Goal: Task Accomplishment & Management: Manage account settings

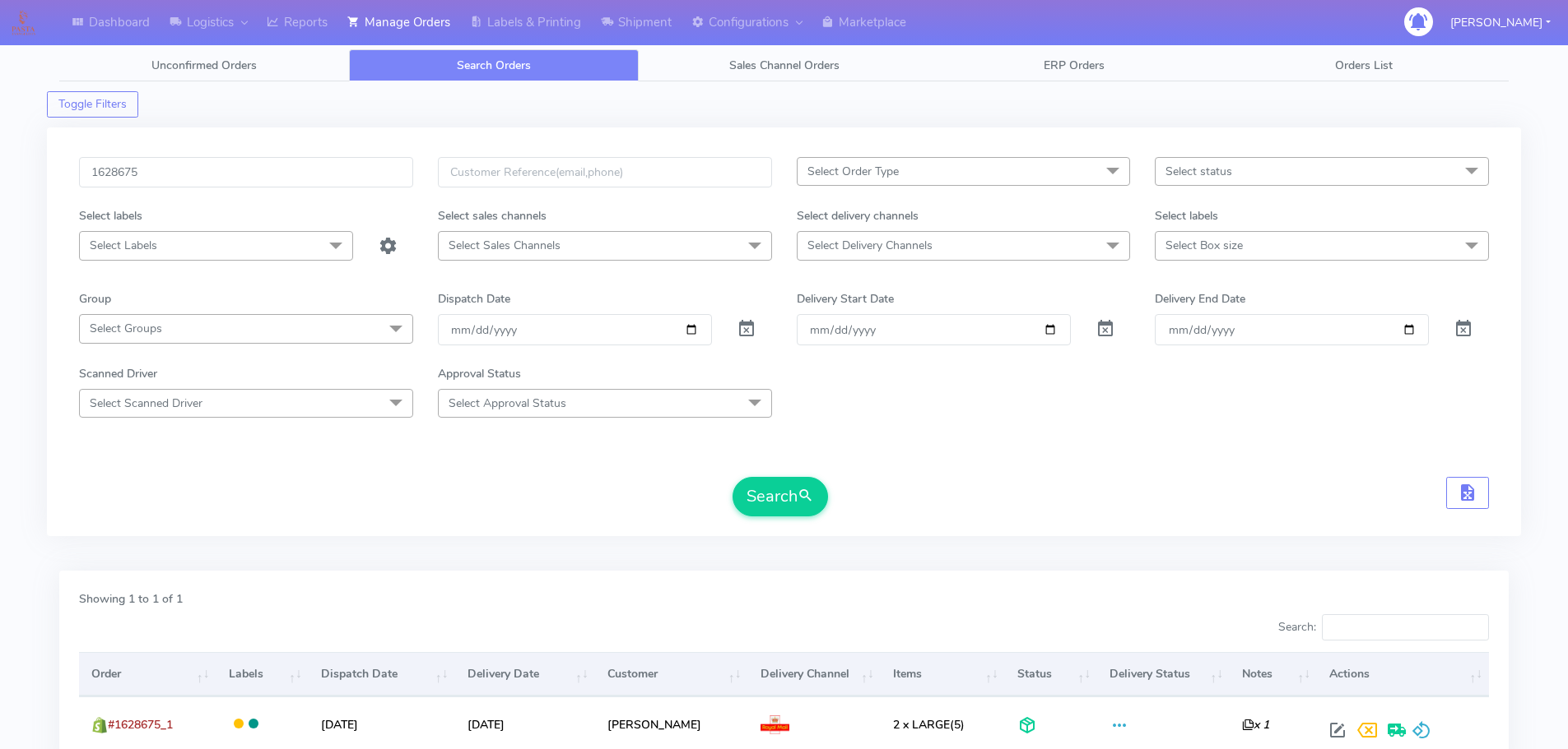
click at [337, 155] on div "1628675 Select Order Type Select All MEALS ATAVI One Off Pasta Club Gift Kit Ev…" at bounding box center [784, 331] width 1474 height 409
click at [353, 172] on input "1628675" at bounding box center [246, 172] width 334 height 31
paste input "7614"
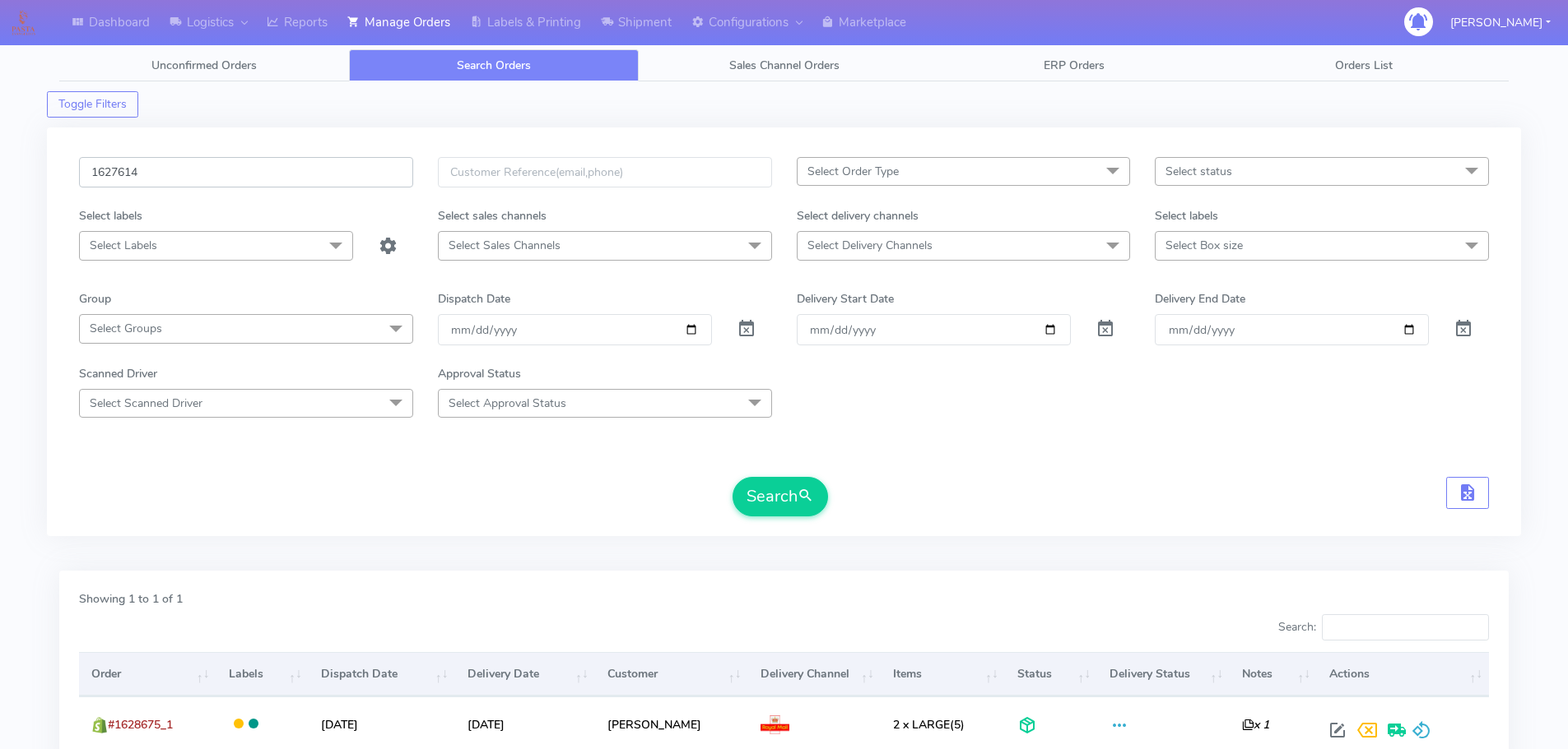
type input "1627614"
click at [732, 477] on button "Search" at bounding box center [780, 496] width 96 height 39
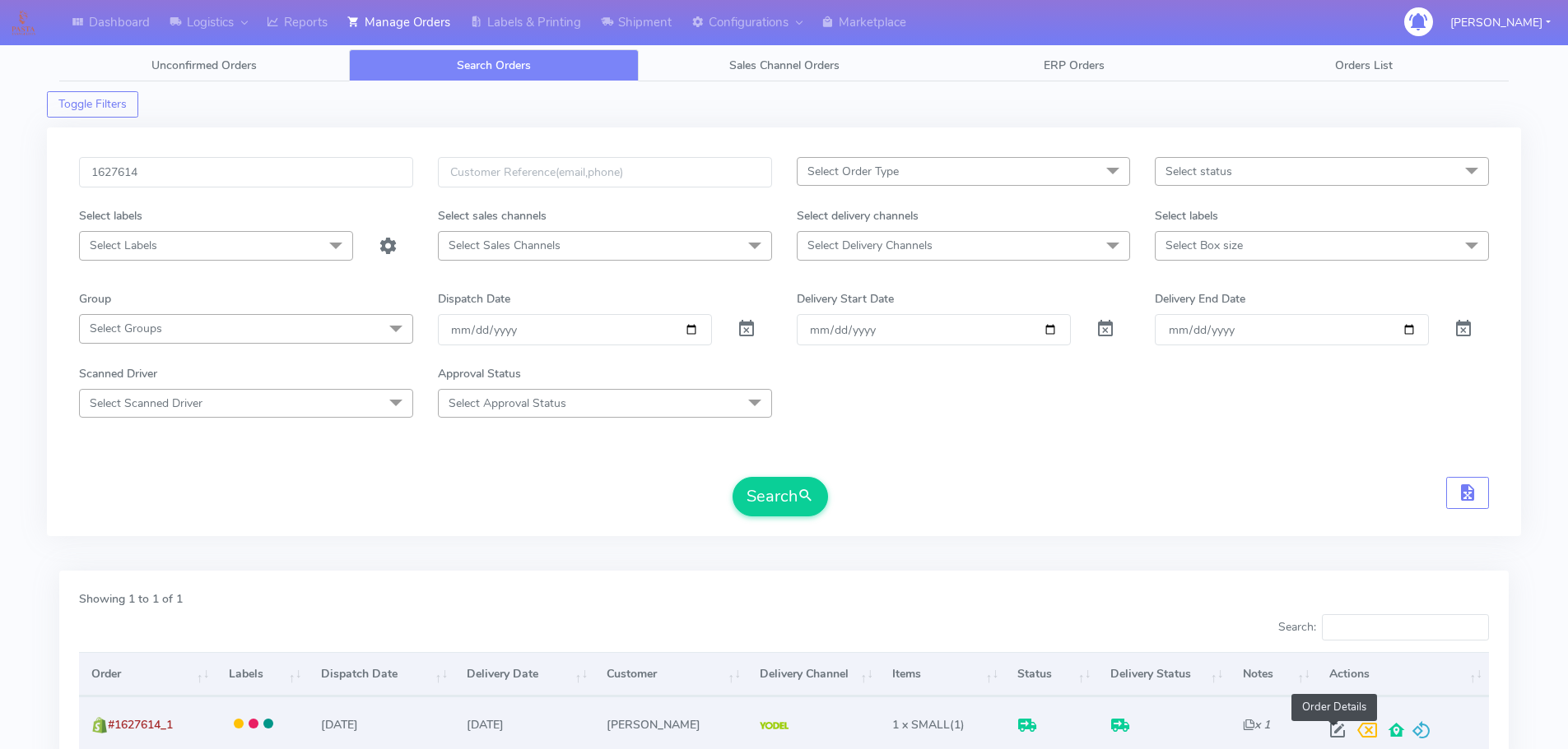
click at [1332, 736] on span at bounding box center [1338, 734] width 30 height 15
select select "5"
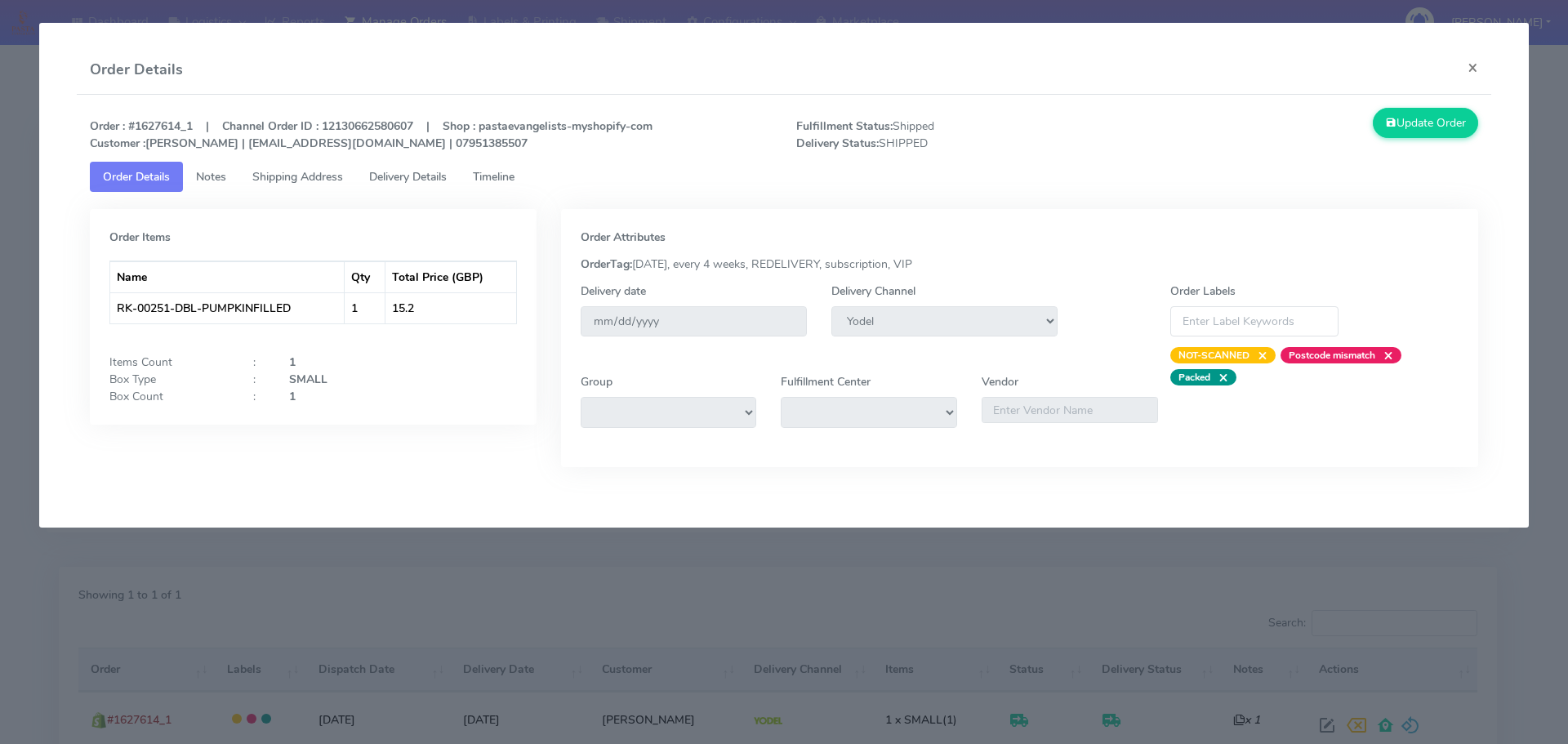
click at [422, 180] on span "Delivery Details" at bounding box center [408, 177] width 78 height 15
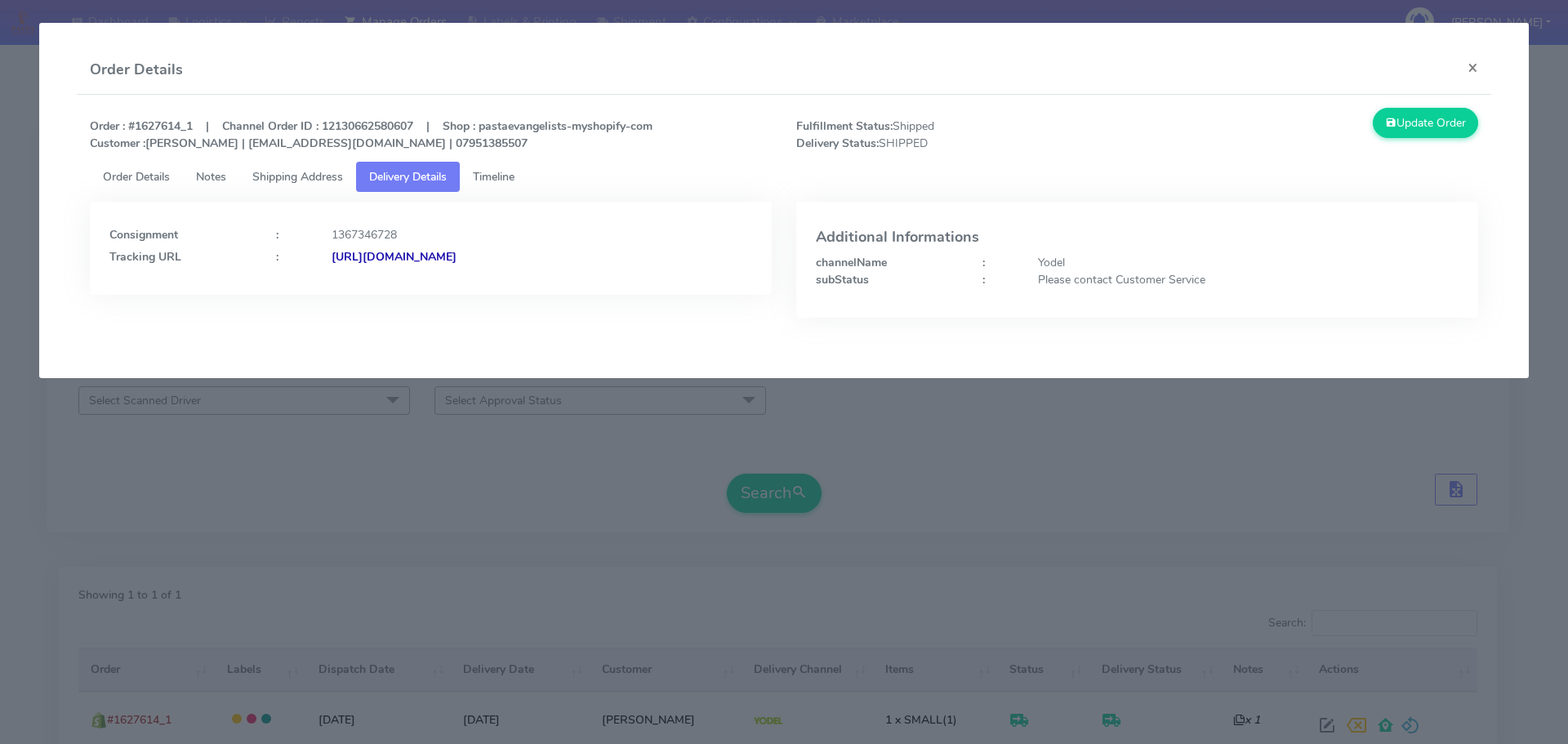
click at [626, 541] on modal-container "Order Details × Order : #1627614_1 | Channel Order ID : 12130662580607 | Shop :…" at bounding box center [784, 372] width 1568 height 744
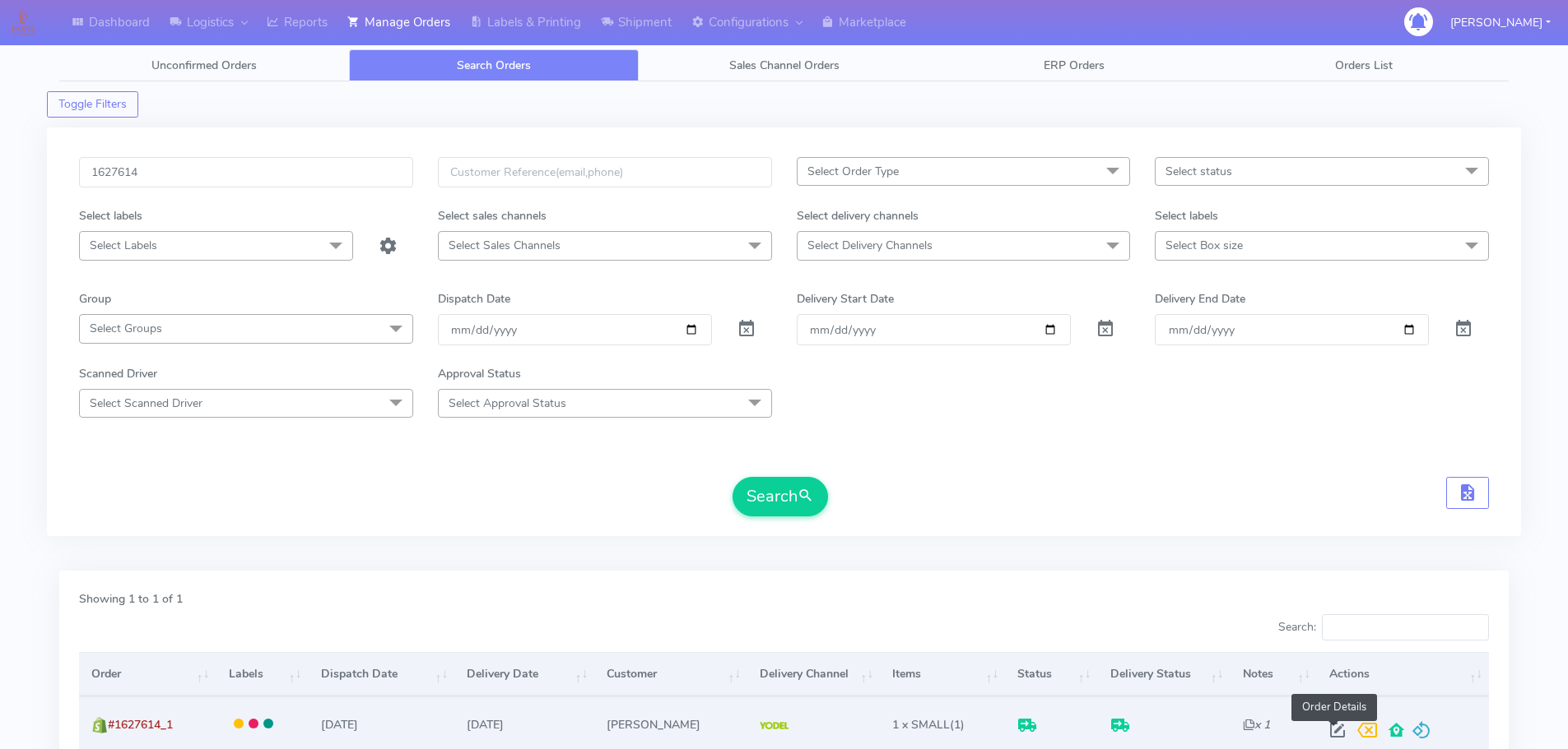
click at [1333, 734] on span at bounding box center [1338, 734] width 30 height 15
select select "5"
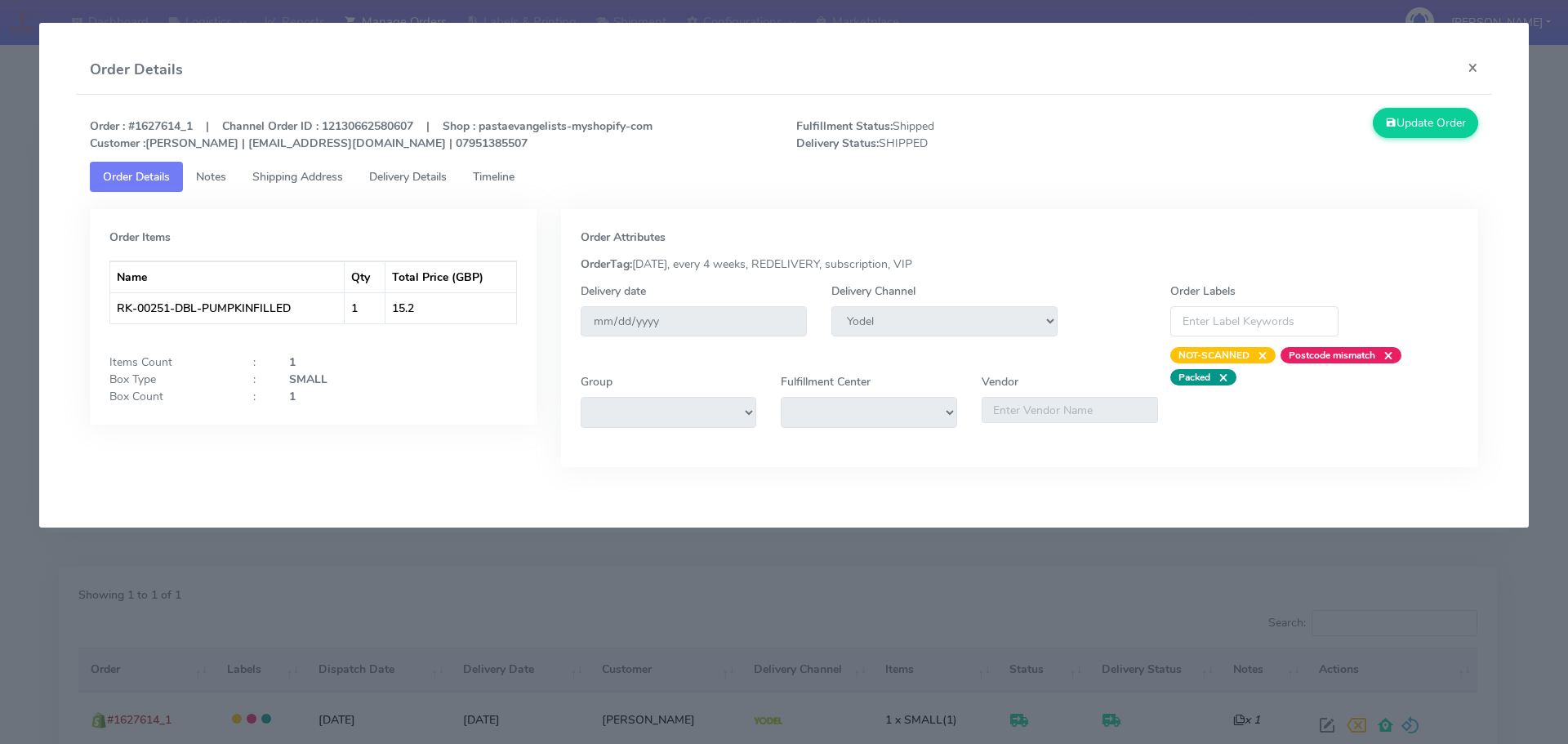
click at [437, 185] on link "Delivery Details" at bounding box center [407, 177] width 103 height 31
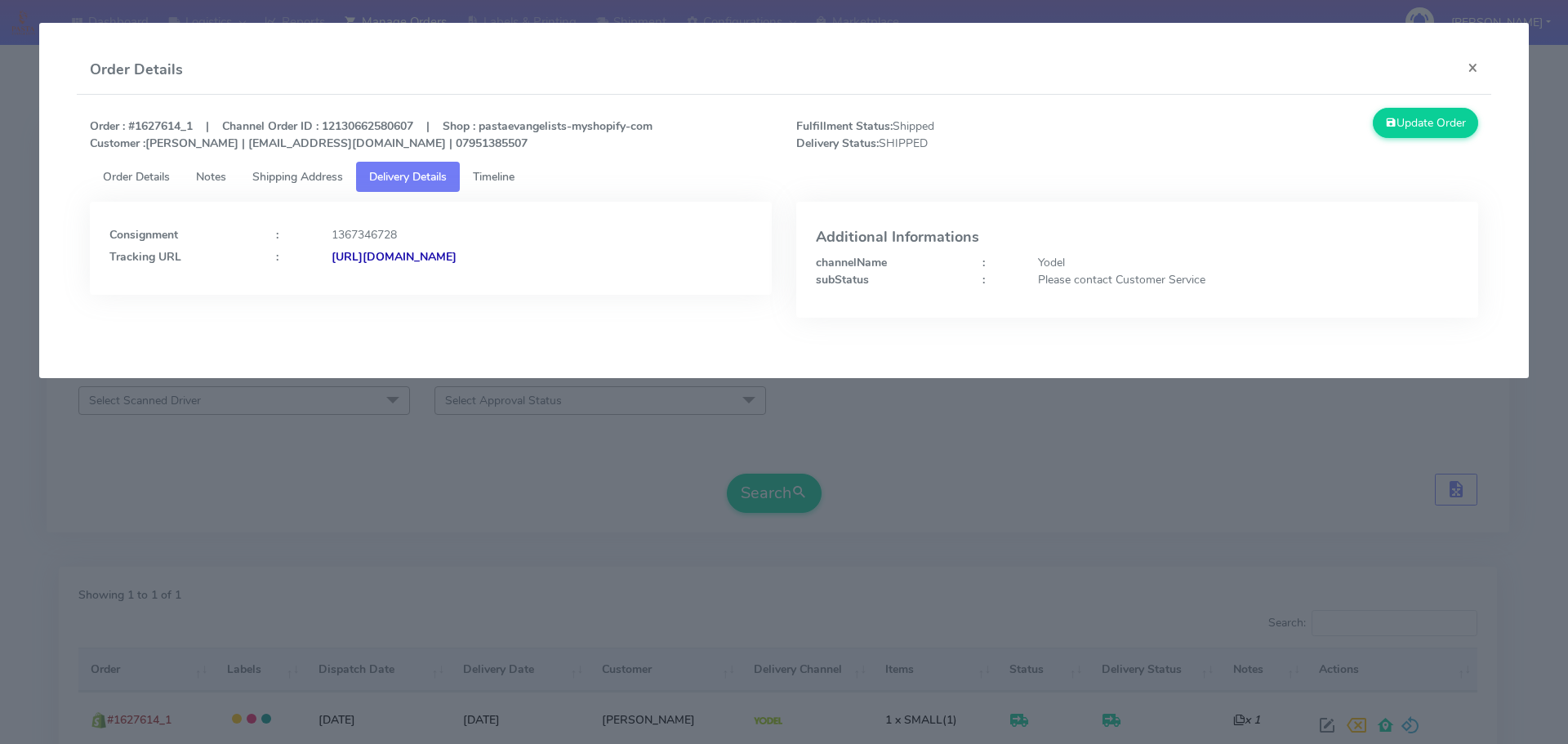
drag, startPoint x: 680, startPoint y: 267, endPoint x: 508, endPoint y: 286, distance: 173.0
click at [508, 286] on div "Consignment : 1367346728 Tracking URL : [URL][DOMAIN_NAME]" at bounding box center [430, 248] width 682 height 93
copy strong "JJD0002249960904229"
click at [279, 507] on modal-container "Order Details × Order : #1627614_1 | Channel Order ID : 12130662580607 | Shop :…" at bounding box center [784, 372] width 1568 height 744
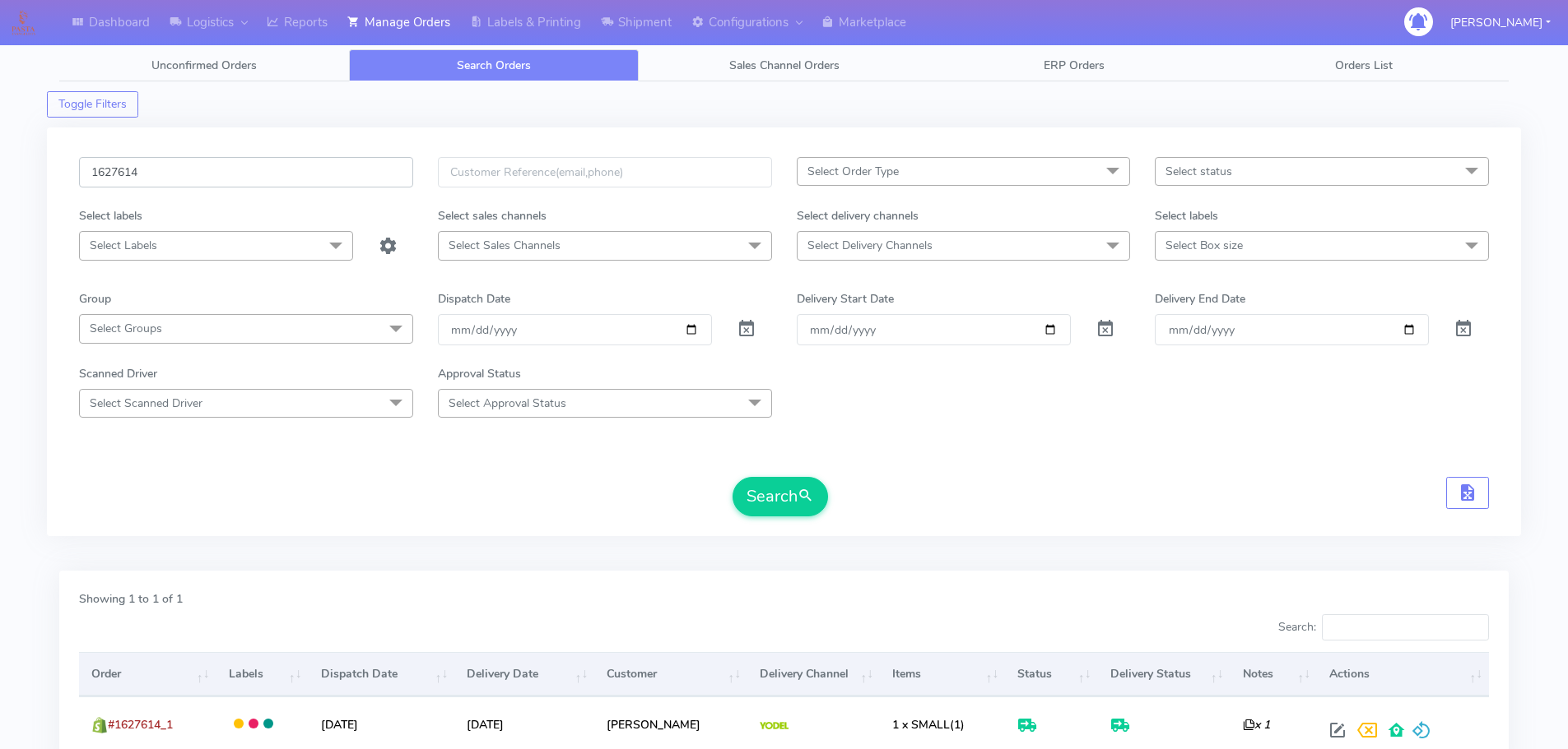
click at [306, 160] on input "1627614" at bounding box center [246, 172] width 334 height 31
paste input "9040"
type input "1629040"
click at [732, 477] on button "Search" at bounding box center [780, 496] width 96 height 39
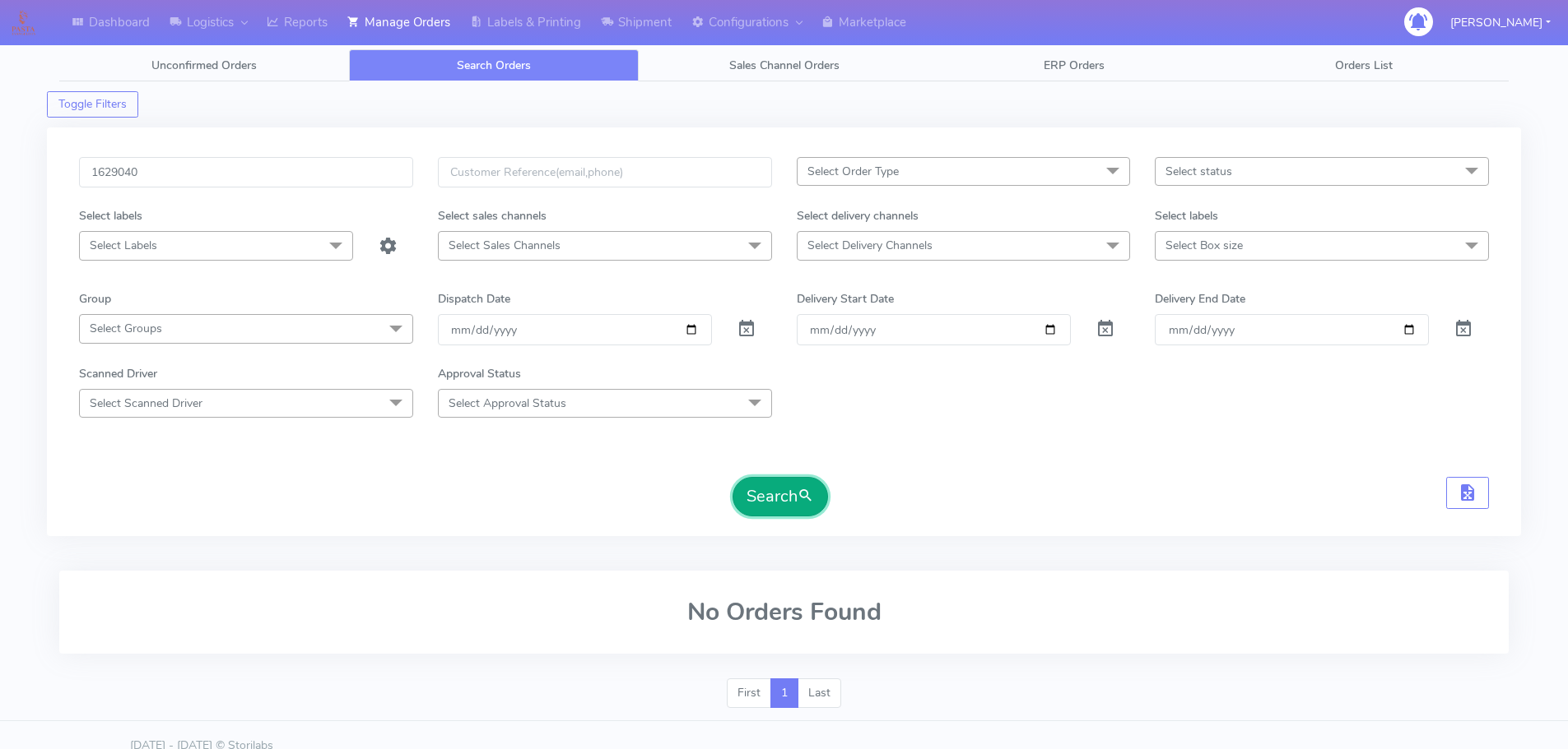
click at [785, 511] on button "Search" at bounding box center [780, 496] width 96 height 39
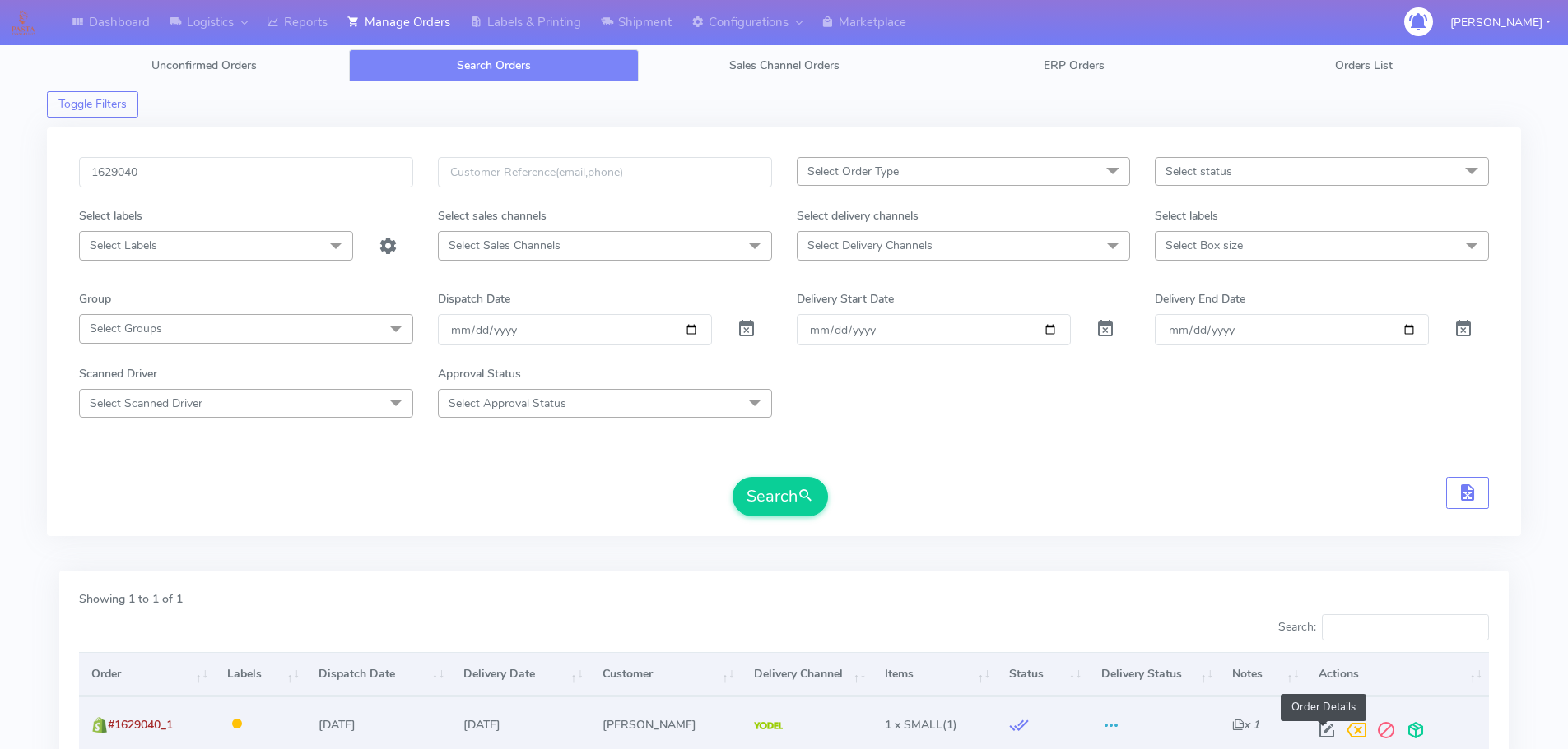
click at [1320, 734] on span at bounding box center [1326, 734] width 30 height 15
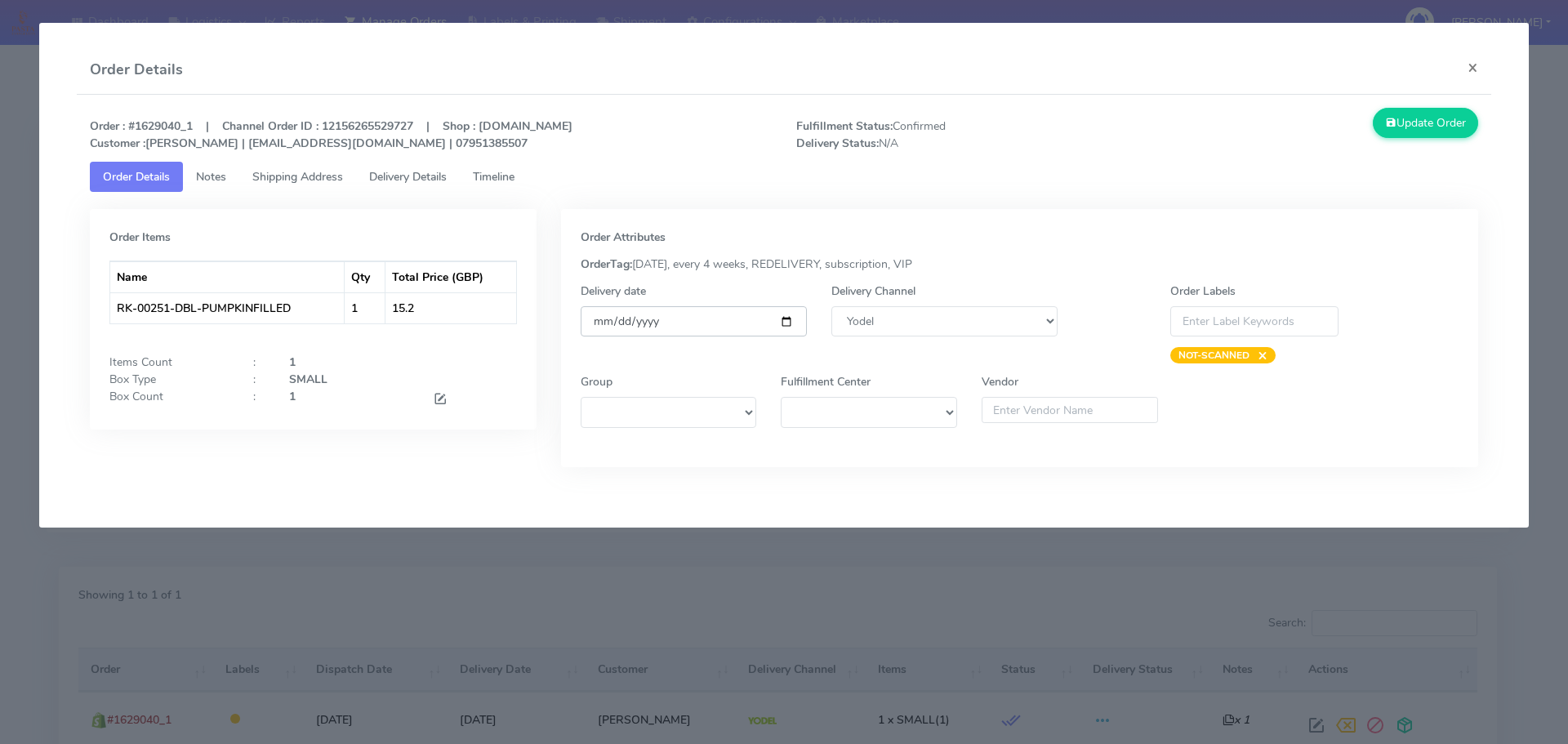
click at [786, 322] on input "[DATE]" at bounding box center [694, 322] width 226 height 31
click at [961, 326] on select "DHL OnFleet Royal Mail DPD Yodel MaxOptra Amazon Collection" at bounding box center [945, 322] width 226 height 31
select select "3"
click at [832, 307] on select "DHL OnFleet Royal Mail DPD Yodel MaxOptra Amazon Collection" at bounding box center [945, 322] width 226 height 31
click at [1397, 127] on button "Update Order" at bounding box center [1426, 123] width 106 height 31
